Goal: Find specific page/section: Find specific page/section

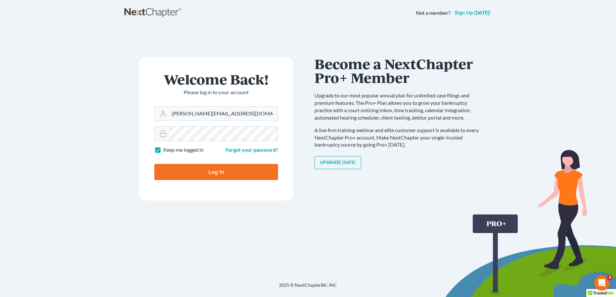
click at [202, 171] on input "Log In" at bounding box center [216, 172] width 124 height 16
type input "Thinking..."
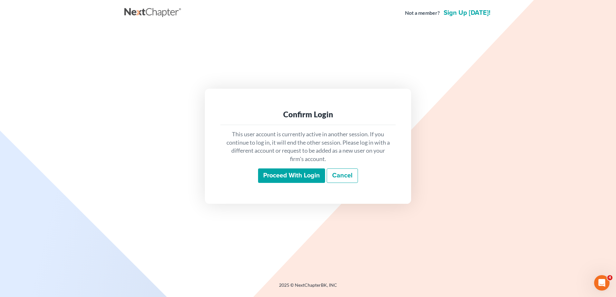
click at [280, 177] on input "Proceed with login" at bounding box center [291, 176] width 67 height 15
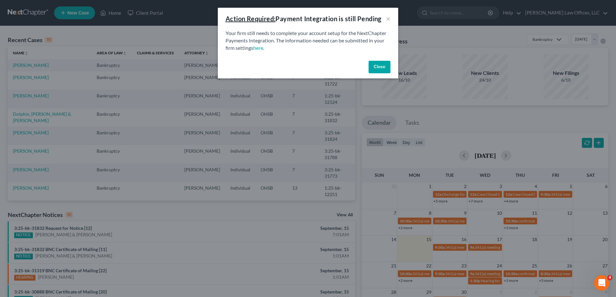
click at [382, 70] on button "Close" at bounding box center [379, 67] width 22 height 13
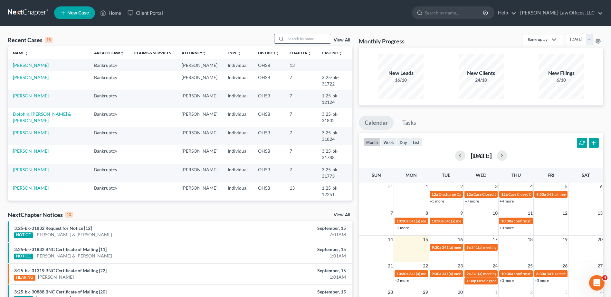
click at [300, 36] on input "search" at bounding box center [308, 38] width 45 height 9
type input "core"
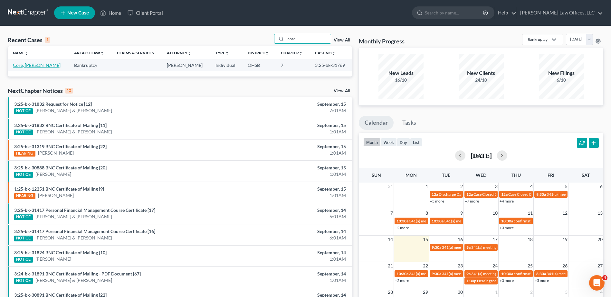
click at [30, 67] on link "Core, [PERSON_NAME]" at bounding box center [37, 64] width 48 height 5
select select "0"
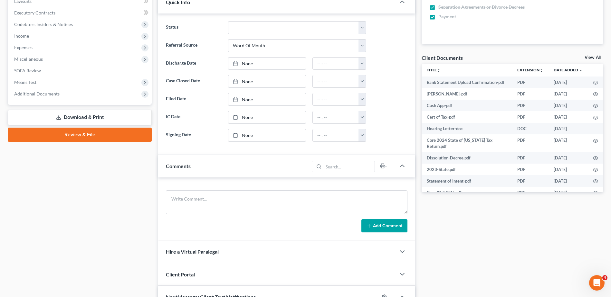
scroll to position [193, 0]
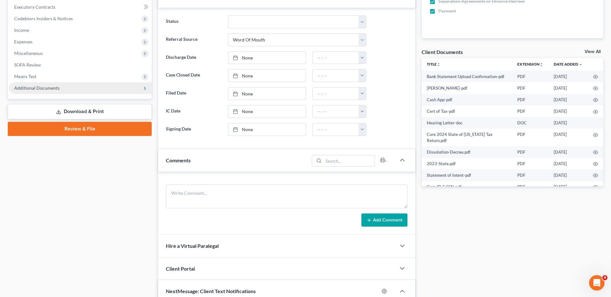
click at [42, 90] on span "Additional Documents" at bounding box center [36, 87] width 45 height 5
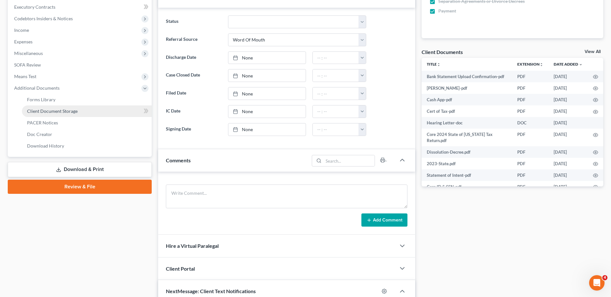
click at [41, 110] on span "Client Document Storage" at bounding box center [52, 110] width 51 height 5
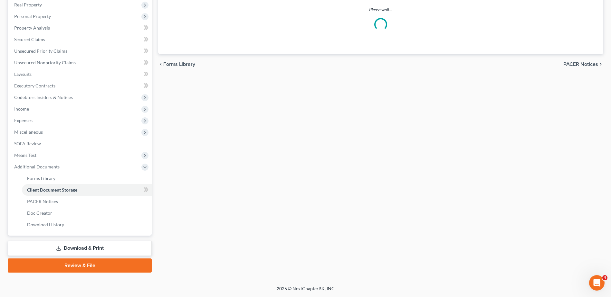
select select "52"
select select "37"
select select "7"
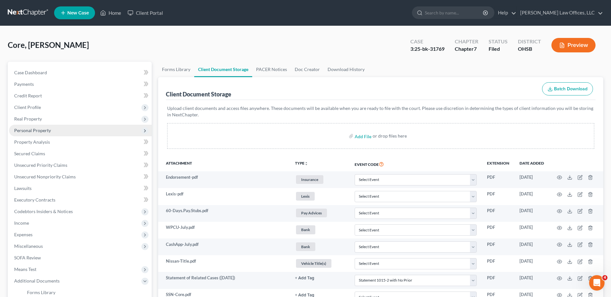
click at [43, 132] on span "Personal Property" at bounding box center [32, 130] width 37 height 5
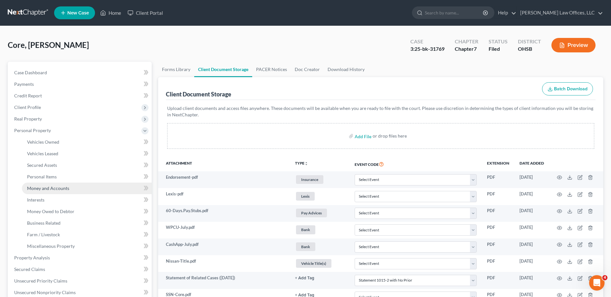
click at [40, 189] on span "Money and Accounts" at bounding box center [48, 188] width 42 height 5
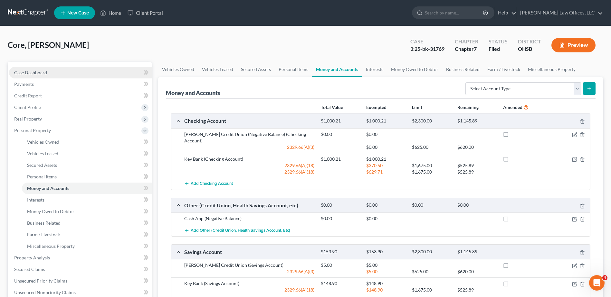
click at [37, 71] on span "Case Dashboard" at bounding box center [30, 72] width 33 height 5
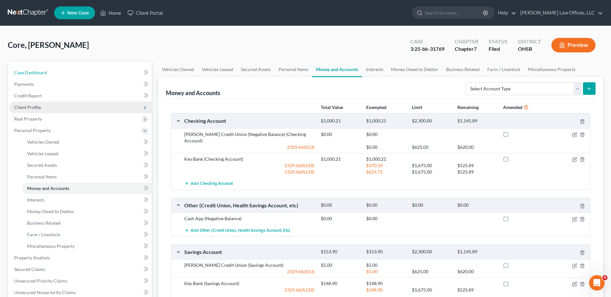
select select "0"
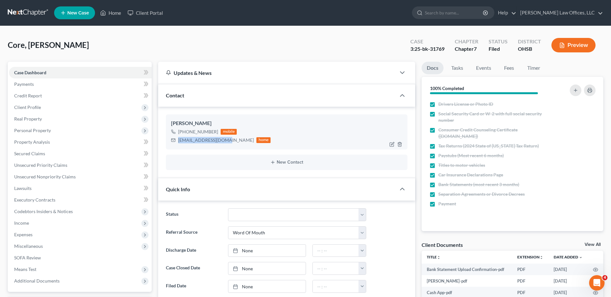
drag, startPoint x: 224, startPoint y: 141, endPoint x: 177, endPoint y: 141, distance: 46.4
click at [177, 141] on div "[EMAIL_ADDRESS][DOMAIN_NAME] home" at bounding box center [220, 140] width 99 height 8
drag, startPoint x: 177, startPoint y: 141, endPoint x: 183, endPoint y: 141, distance: 5.2
copy div "[EMAIL_ADDRESS][DOMAIN_NAME]"
